Goal: Information Seeking & Learning: Learn about a topic

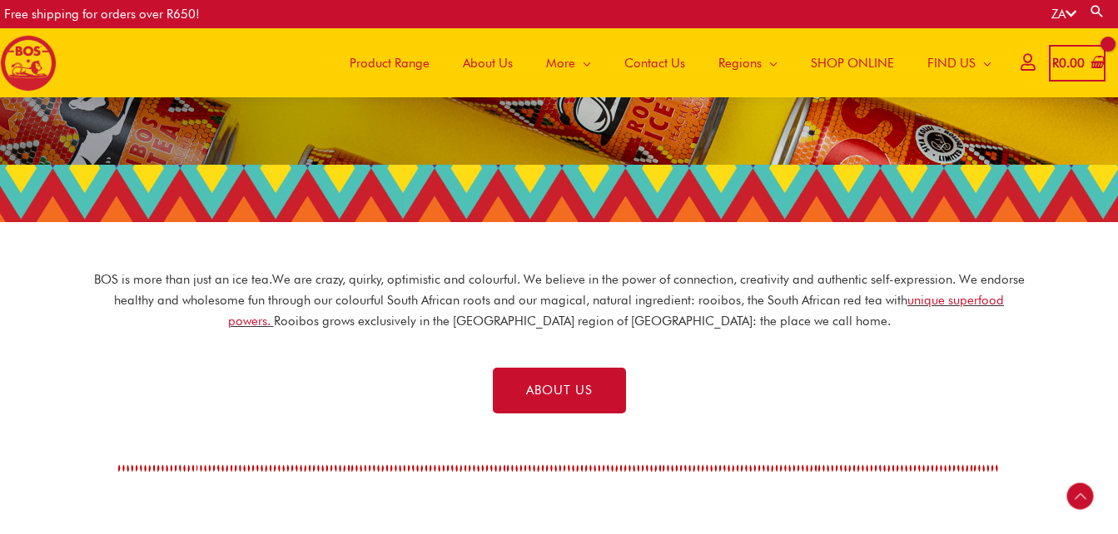
scroll to position [392, 0]
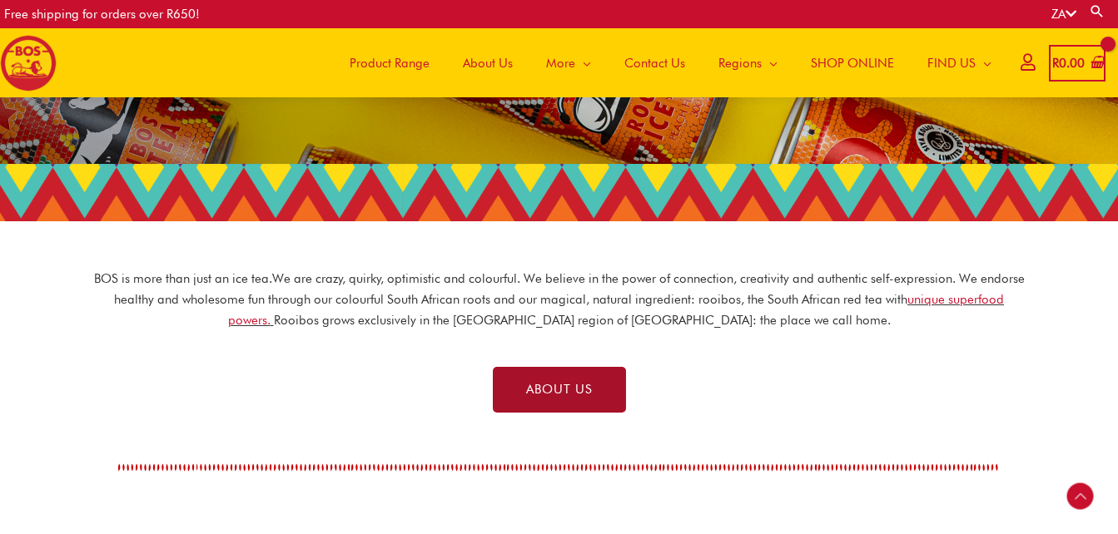
click at [572, 384] on span "ABOUT US" at bounding box center [559, 390] width 67 height 12
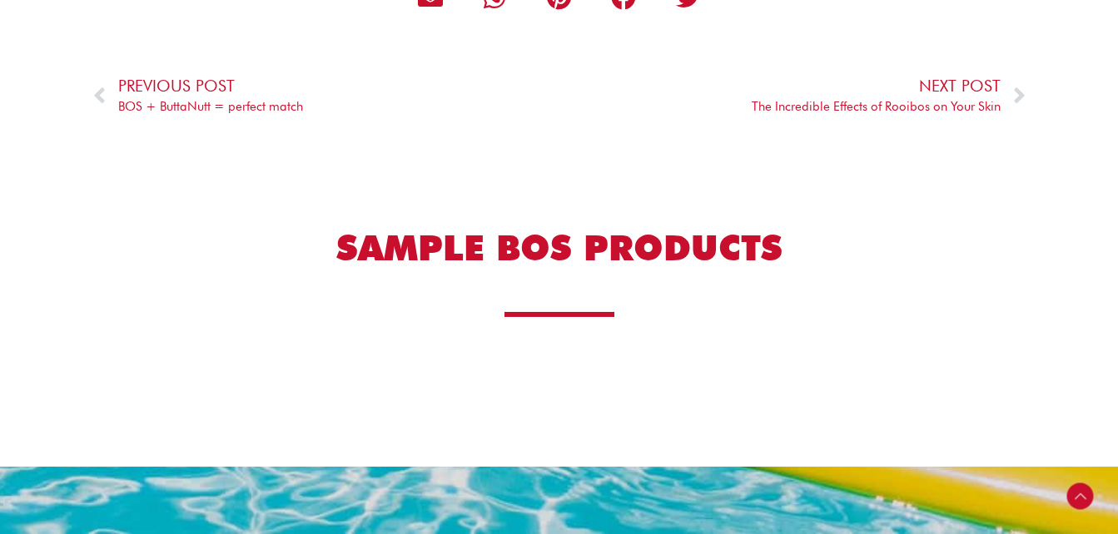
scroll to position [2988, 0]
